Goal: Information Seeking & Learning: Learn about a topic

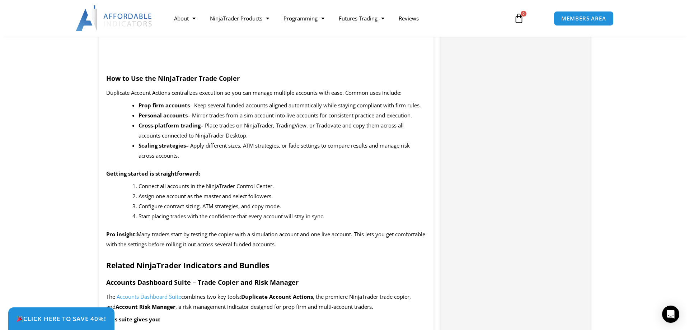
scroll to position [789, 0]
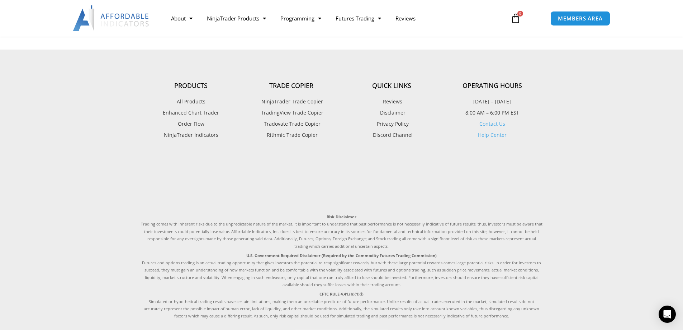
scroll to position [1220, 0]
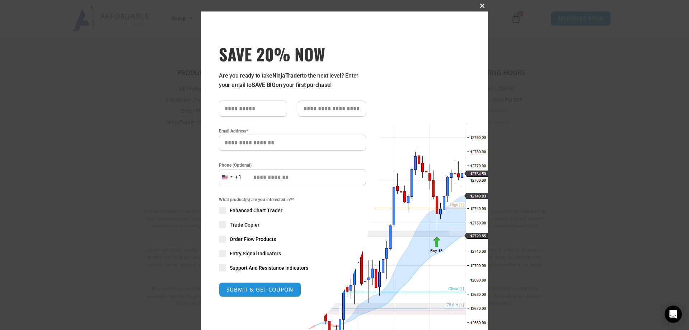
click at [479, 5] on span "SAVE 20% NOW popup" at bounding box center [481, 6] width 11 height 4
